Goal: Information Seeking & Learning: Compare options

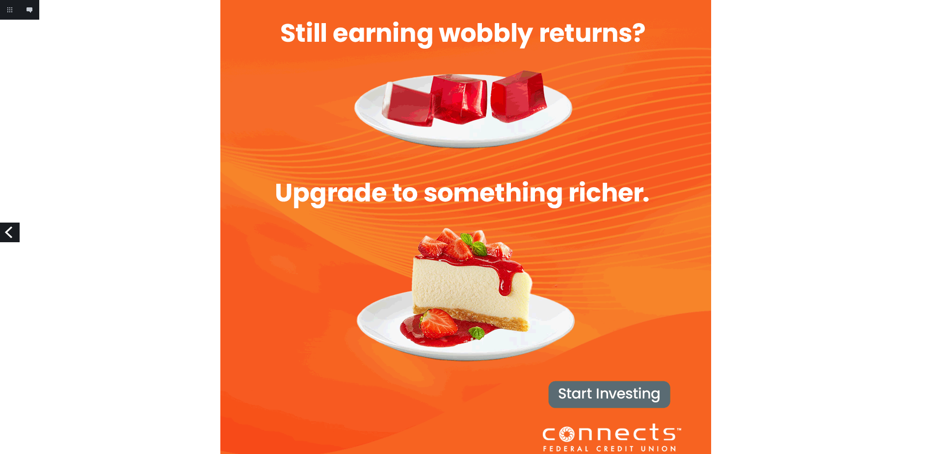
scroll to position [37, 0]
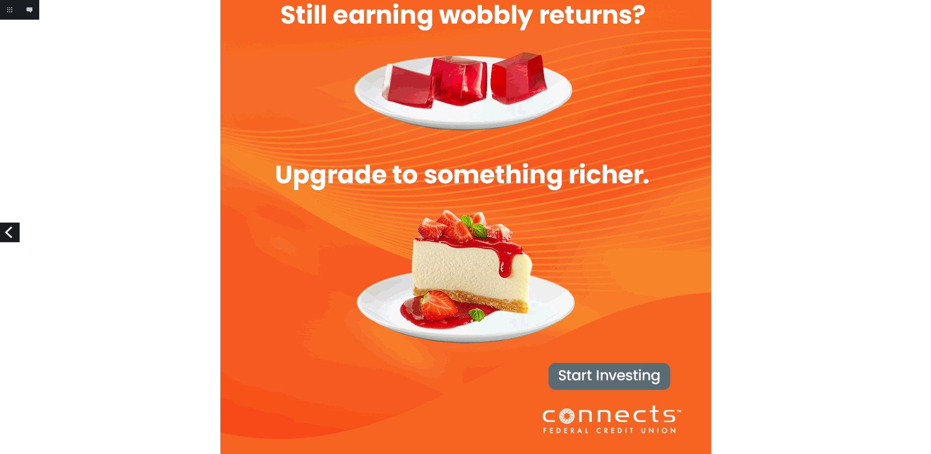
click at [11, 235] on link "Previous" at bounding box center [10, 232] width 20 height 20
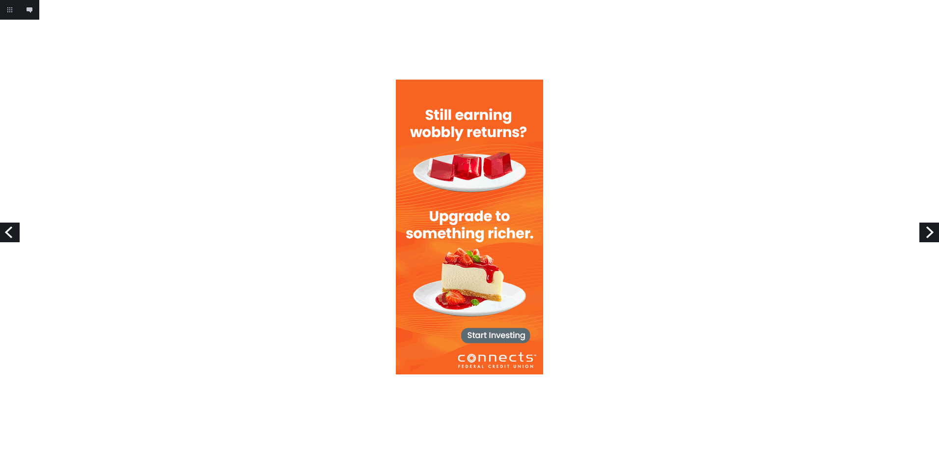
click at [930, 231] on link "Next" at bounding box center [929, 232] width 20 height 20
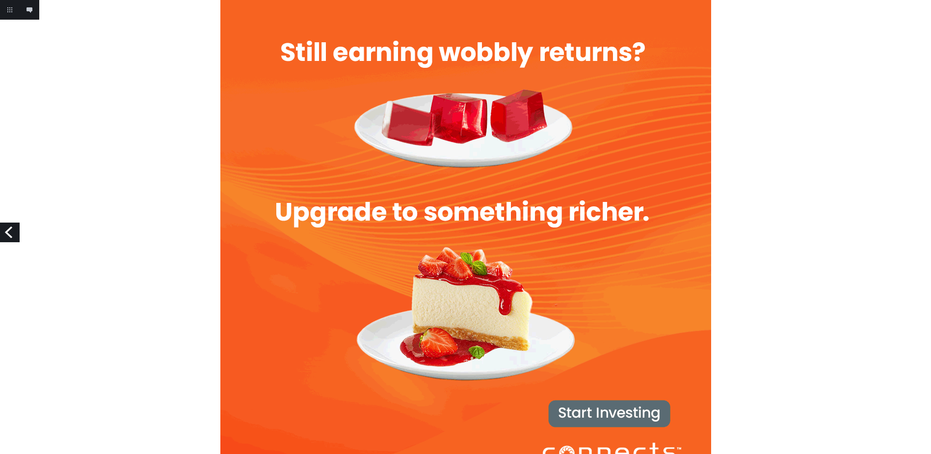
click at [7, 233] on link "Previous" at bounding box center [10, 232] width 20 height 20
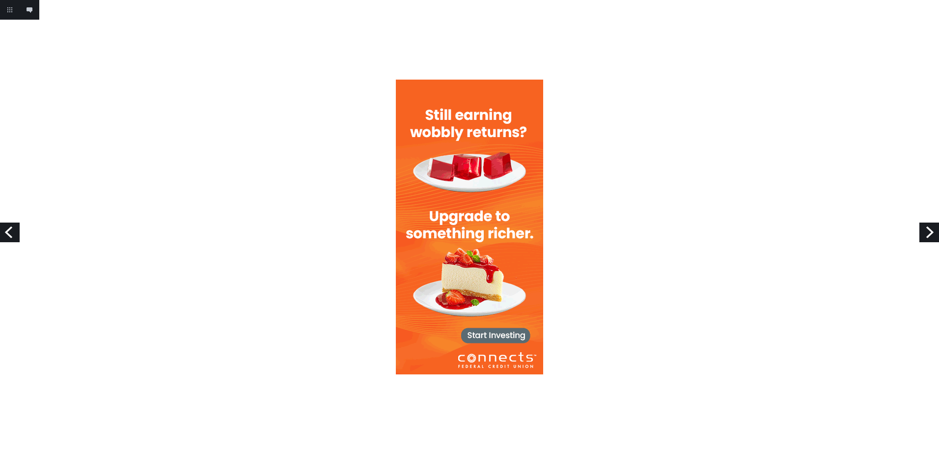
click at [7, 233] on link "Previous" at bounding box center [10, 232] width 20 height 20
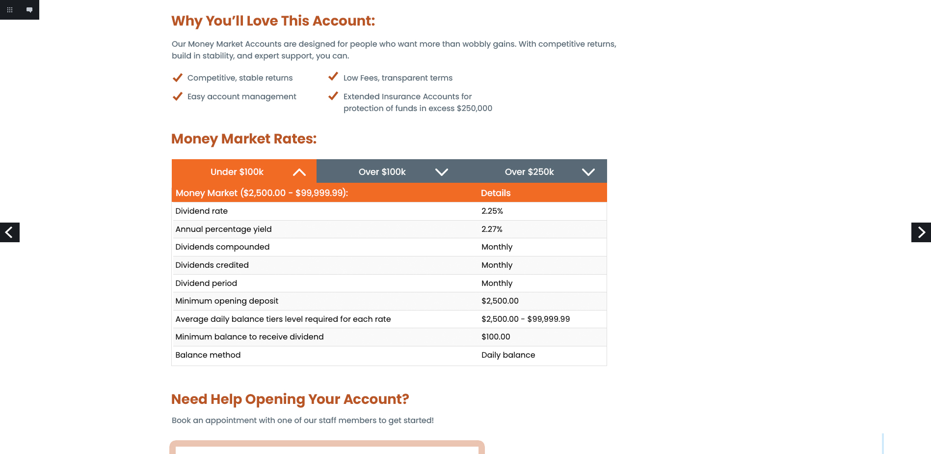
scroll to position [577, 0]
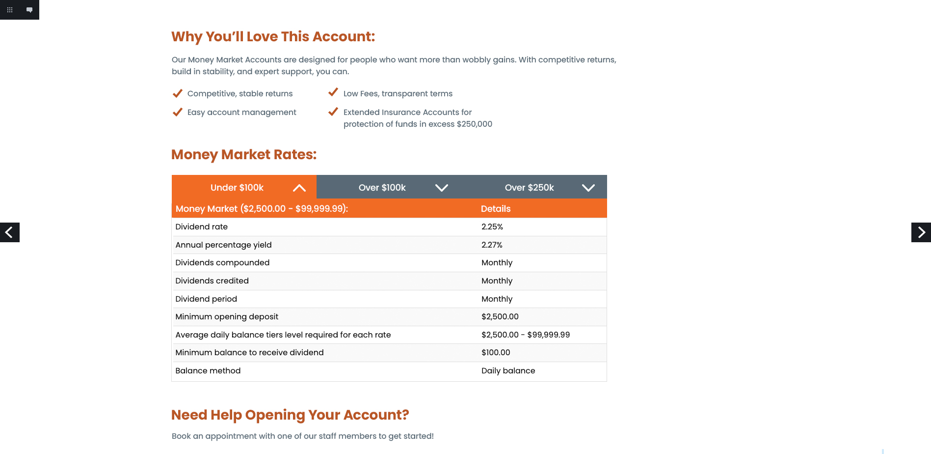
click at [393, 186] on img at bounding box center [466, 233] width 837 height 1620
click at [530, 189] on img at bounding box center [466, 233] width 837 height 1620
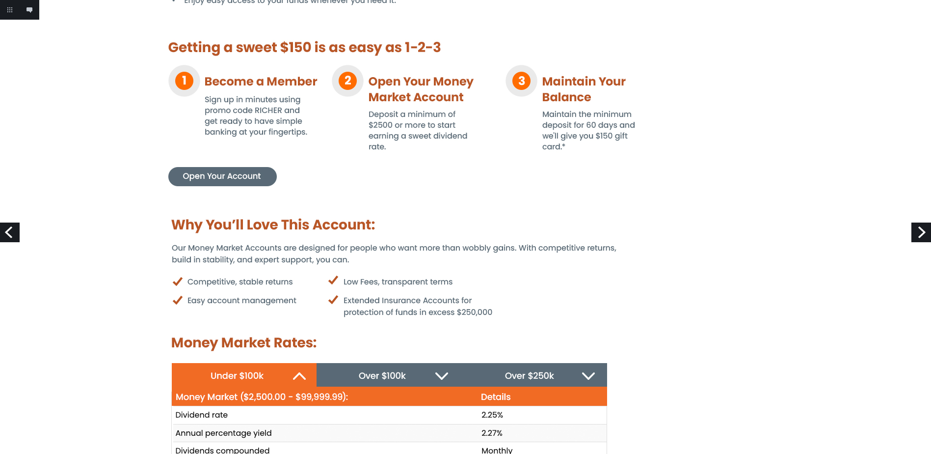
scroll to position [381, 0]
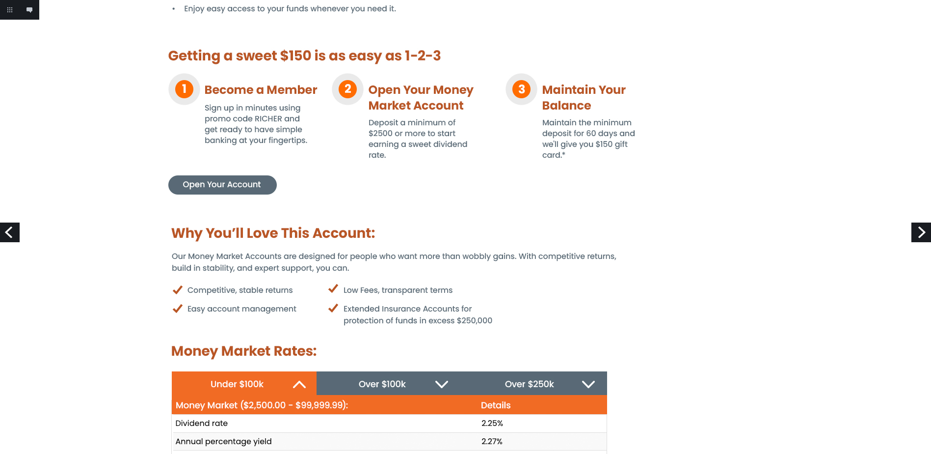
click at [223, 181] on img at bounding box center [466, 429] width 837 height 1620
click at [917, 230] on link "Next" at bounding box center [922, 232] width 20 height 20
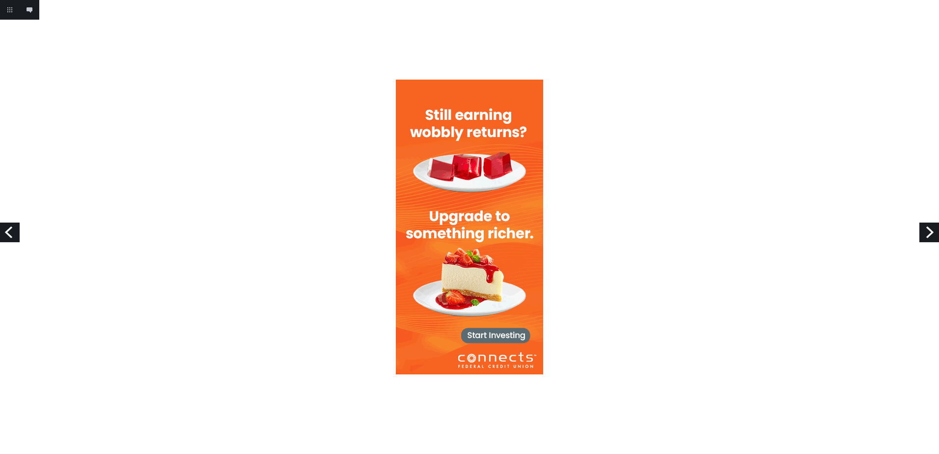
click at [917, 230] on div at bounding box center [469, 227] width 939 height 295
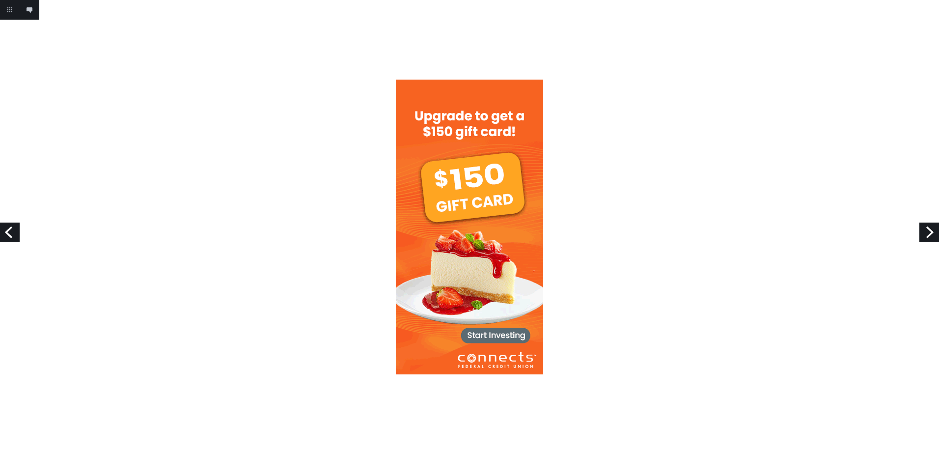
click at [929, 233] on link "Next" at bounding box center [929, 232] width 20 height 20
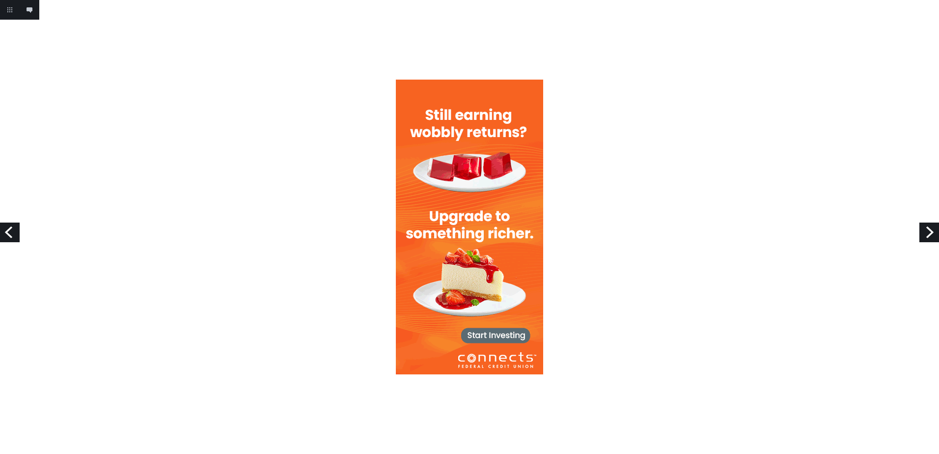
click at [926, 230] on link "Next" at bounding box center [929, 232] width 20 height 20
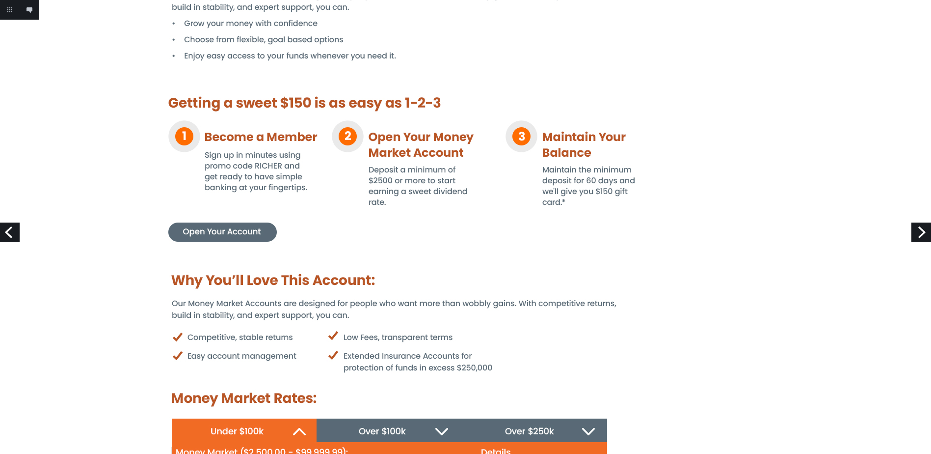
scroll to position [323, 0]
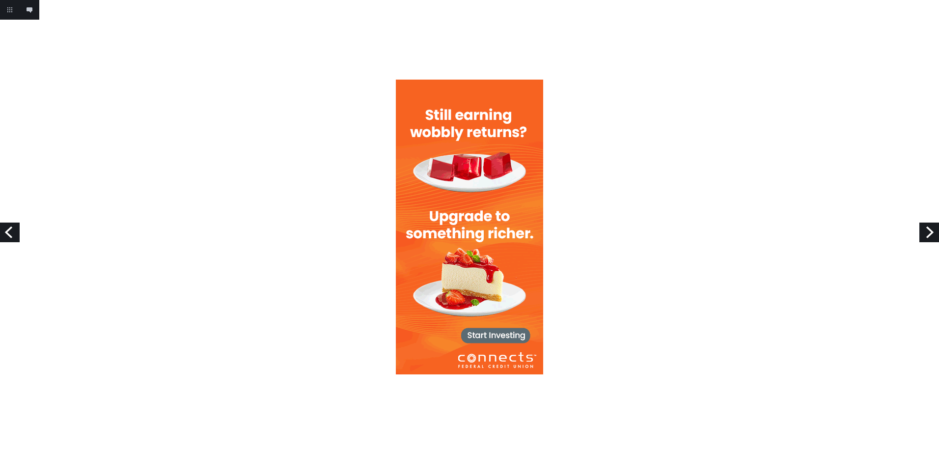
click at [930, 229] on link "Next" at bounding box center [929, 232] width 20 height 20
